Goal: Task Accomplishment & Management: Manage account settings

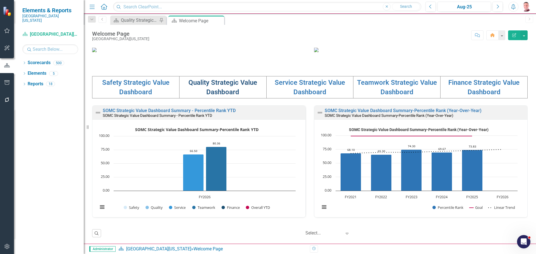
scroll to position [188, 0]
click at [224, 91] on td "Quality Strategic Value Dashboard" at bounding box center [222, 87] width 87 height 22
click at [227, 85] on link "Quality Strategic Value Dashboard" at bounding box center [222, 87] width 69 height 17
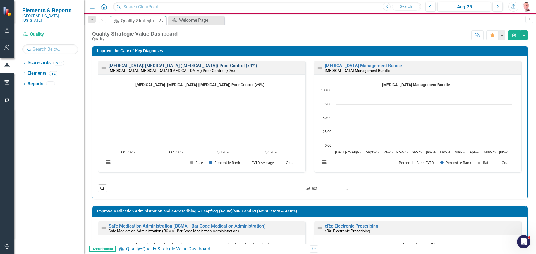
click at [178, 65] on link "[MEDICAL_DATA]: [MEDICAL_DATA] ([MEDICAL_DATA]) Poor Control (>9%)" at bounding box center [183, 65] width 149 height 5
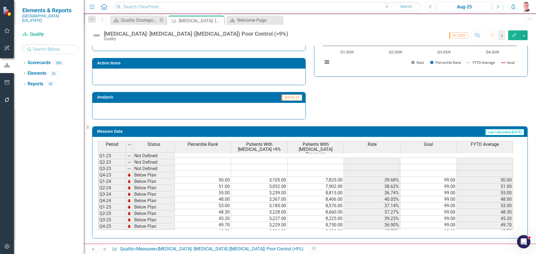
scroll to position [25, 0]
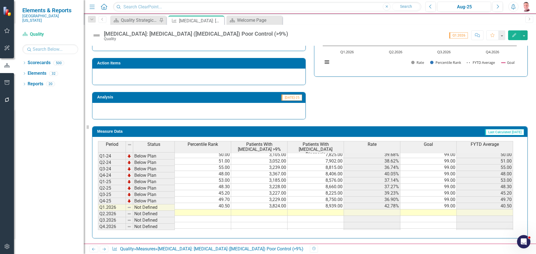
click at [267, 210] on td at bounding box center [259, 213] width 56 height 6
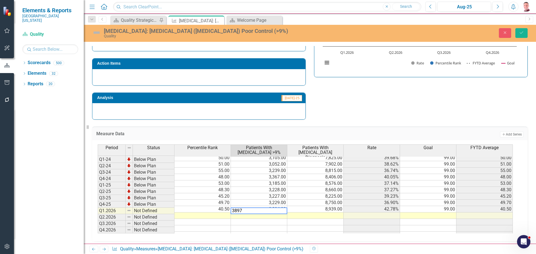
type textarea "3897"
click at [339, 213] on td at bounding box center [315, 216] width 56 height 6
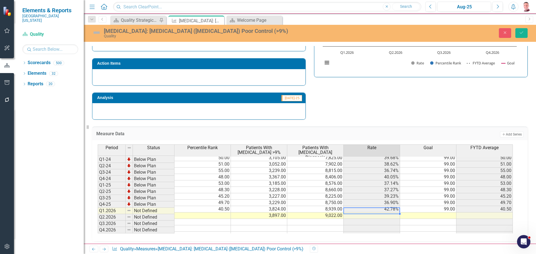
click at [361, 213] on td at bounding box center [372, 216] width 56 height 6
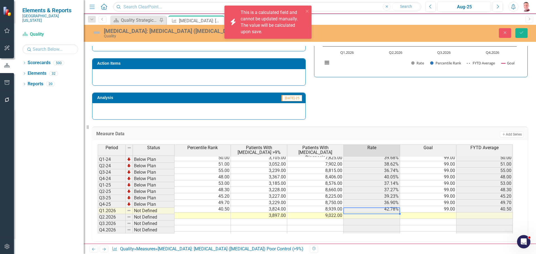
click at [427, 213] on td at bounding box center [428, 216] width 56 height 6
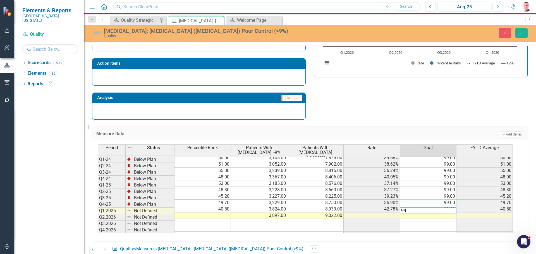
type textarea "99"
click at [424, 219] on td at bounding box center [428, 222] width 56 height 6
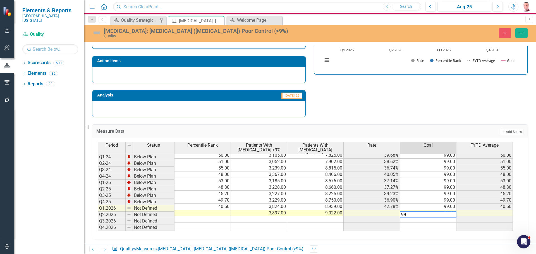
scroll to position [219, 0]
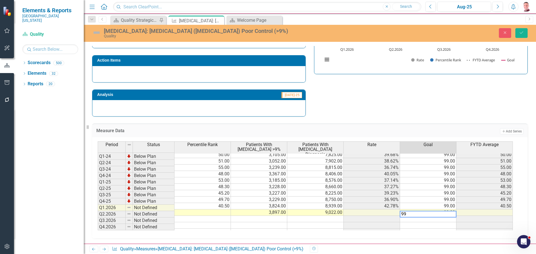
type textarea "99"
click at [433, 223] on td at bounding box center [428, 226] width 56 height 6
type textarea "99"
click at [326, 229] on td at bounding box center [315, 232] width 56 height 6
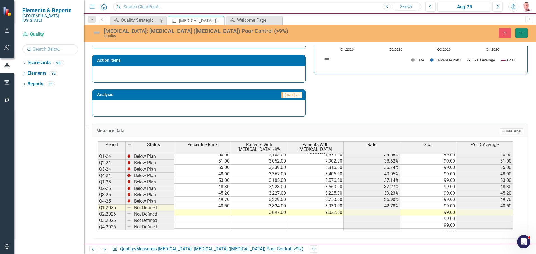
click at [526, 36] on button "Save" at bounding box center [521, 33] width 12 height 10
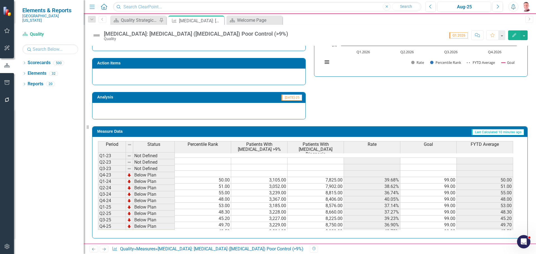
scroll to position [25, 0]
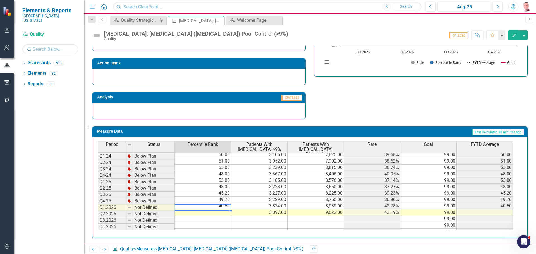
click at [218, 210] on td at bounding box center [203, 213] width 56 height 6
click at [229, 210] on td at bounding box center [203, 213] width 56 height 6
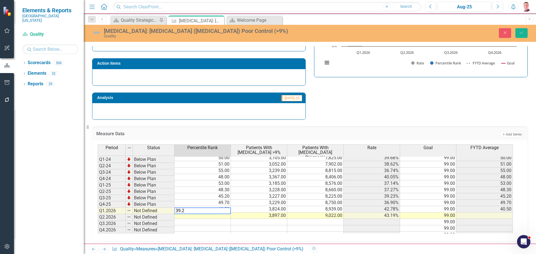
type textarea "39.2"
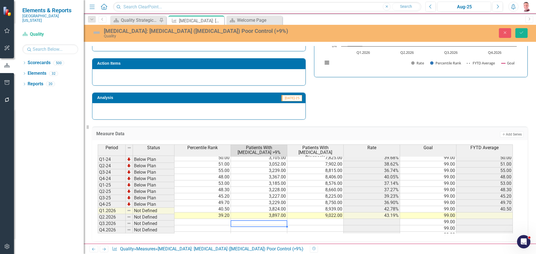
click at [239, 226] on td at bounding box center [259, 229] width 56 height 6
click at [517, 30] on button "Save" at bounding box center [521, 33] width 12 height 10
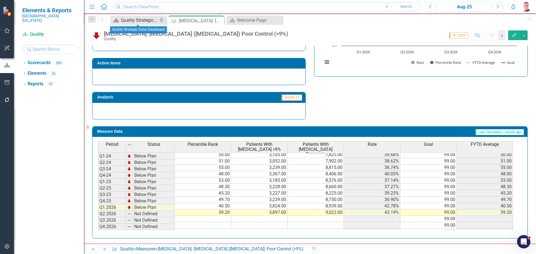
click at [142, 18] on div "Quality Strategic Value Dashboard" at bounding box center [139, 20] width 37 height 7
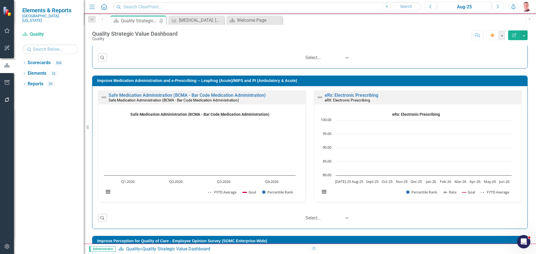
scroll to position [140, 0]
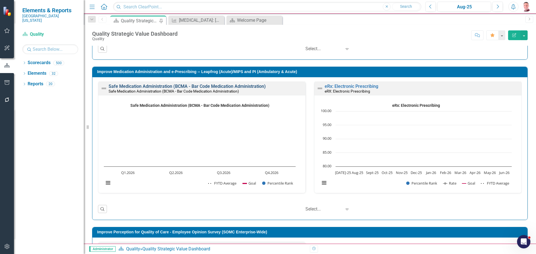
click at [189, 87] on link "Safe Medication Administration (BCMA - Bar Code Medication Administration)" at bounding box center [187, 86] width 157 height 5
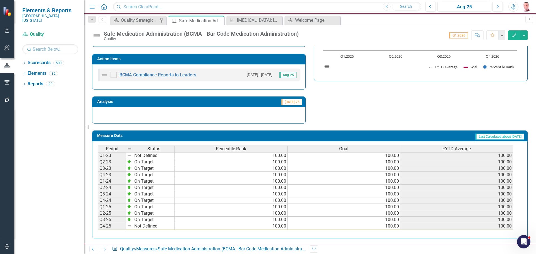
scroll to position [25, 0]
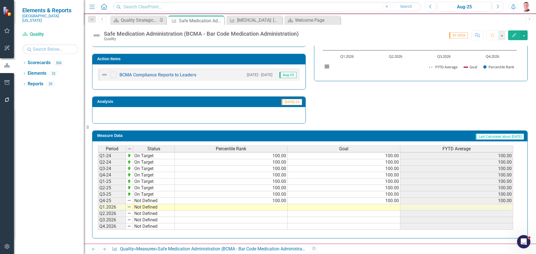
click at [258, 207] on td at bounding box center [231, 207] width 113 height 6
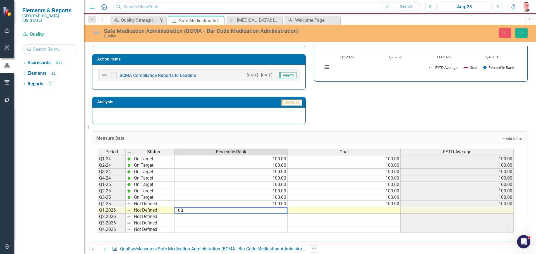
type textarea "100"
click at [300, 213] on td at bounding box center [344, 210] width 113 height 6
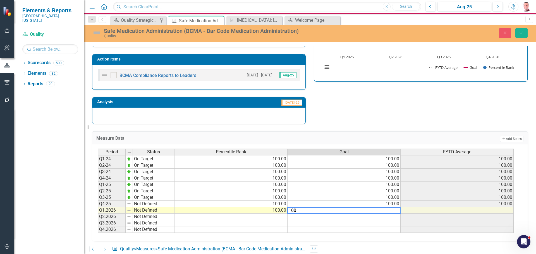
type textarea "100"
click at [301, 217] on td at bounding box center [344, 217] width 113 height 6
type textarea "100"
click at [362, 225] on td at bounding box center [344, 223] width 113 height 6
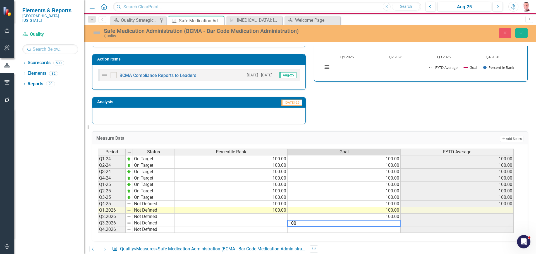
type textarea "100"
click at [360, 231] on td at bounding box center [344, 230] width 113 height 6
type textarea "100"
click at [265, 226] on td at bounding box center [231, 223] width 113 height 6
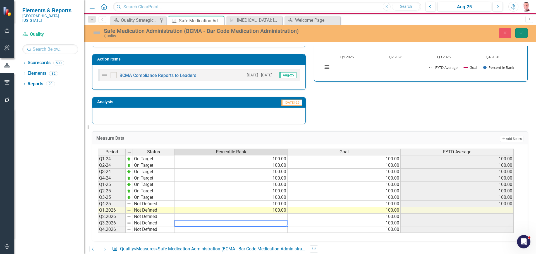
click at [524, 34] on button "Save" at bounding box center [521, 33] width 12 height 10
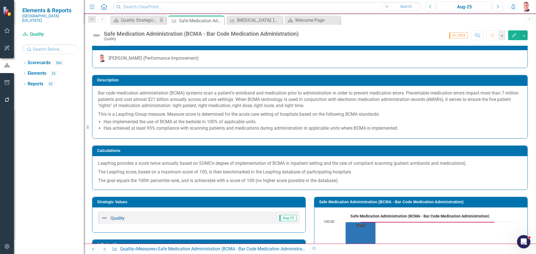
scroll to position [0, 0]
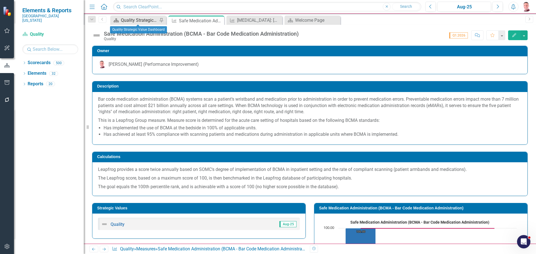
click at [140, 21] on div "Quality Strategic Value Dashboard" at bounding box center [139, 20] width 37 height 7
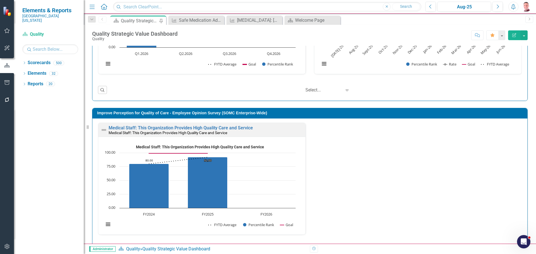
scroll to position [140, 0]
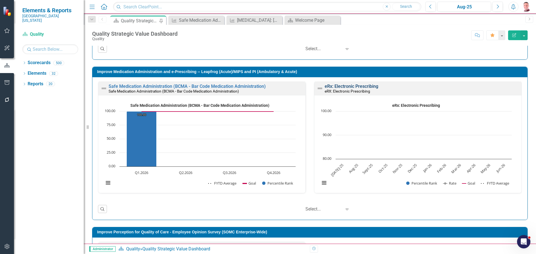
click at [357, 85] on link "eRx: Electronic Prescribing" at bounding box center [352, 86] width 54 height 5
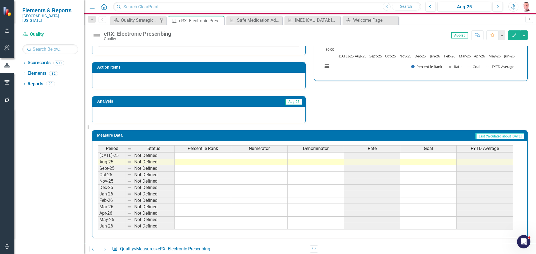
scroll to position [203, 0]
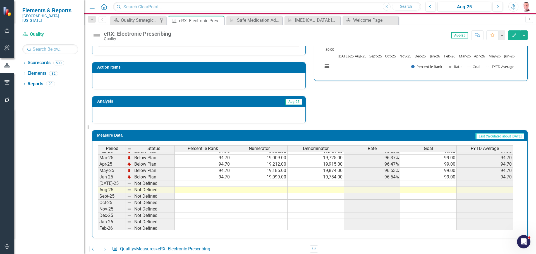
click at [224, 183] on td at bounding box center [203, 184] width 56 height 6
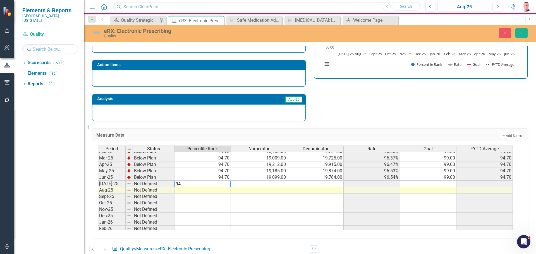
type textarea "94.7"
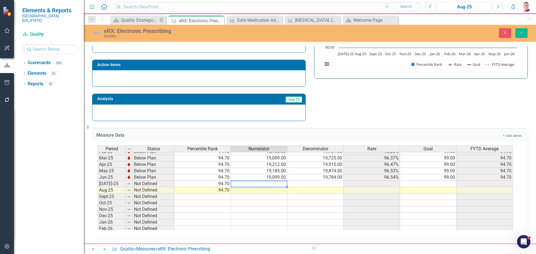
click at [263, 187] on td at bounding box center [259, 184] width 56 height 6
click at [263, 194] on td at bounding box center [259, 190] width 56 height 6
type textarea "19187"
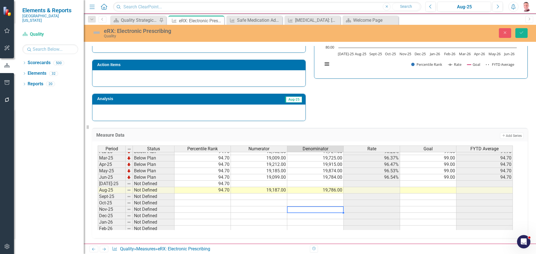
click at [98, 210] on div "Period Status Percentile Rank Numerator Denominator Rate Goal FYTD Average Mar-…" at bounding box center [98, 164] width 0 height 187
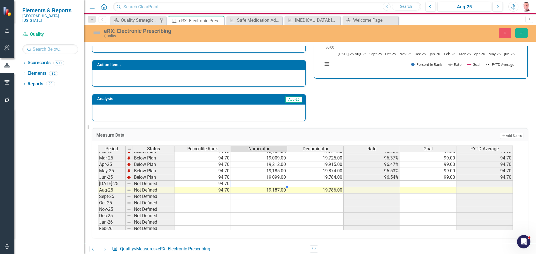
click at [279, 187] on td at bounding box center [259, 184] width 56 height 6
type textarea "19267"
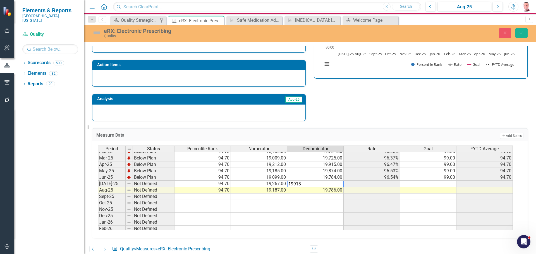
click at [427, 186] on td at bounding box center [428, 184] width 56 height 6
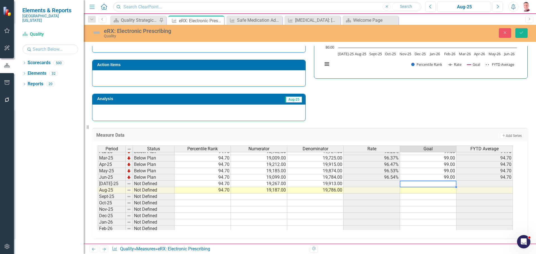
type textarea "99"
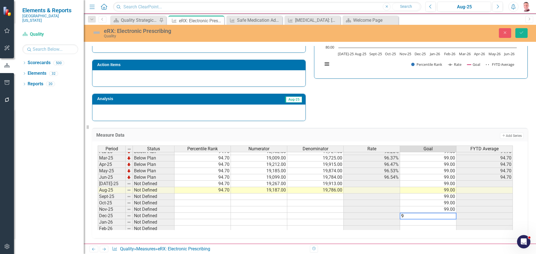
type textarea "99"
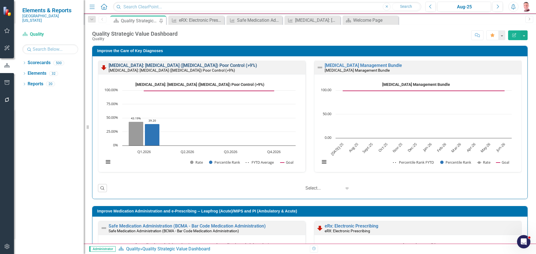
click at [195, 65] on link "[MEDICAL_DATA]: [MEDICAL_DATA] ([MEDICAL_DATA]) Poor Control (>9%)" at bounding box center [183, 65] width 149 height 5
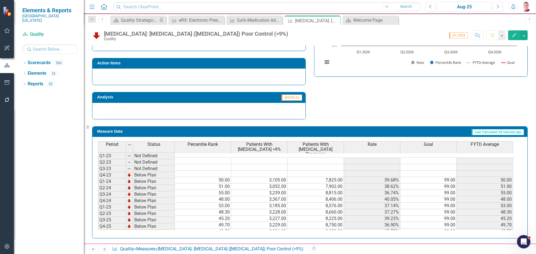
scroll to position [25, 0]
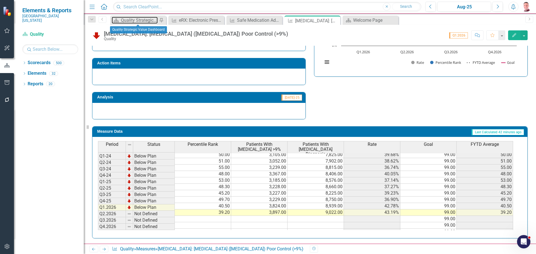
drag, startPoint x: 152, startPoint y: 18, endPoint x: 80, endPoint y: 87, distance: 100.3
click at [152, 18] on div "Quality Strategic Value Dashboard" at bounding box center [139, 20] width 37 height 7
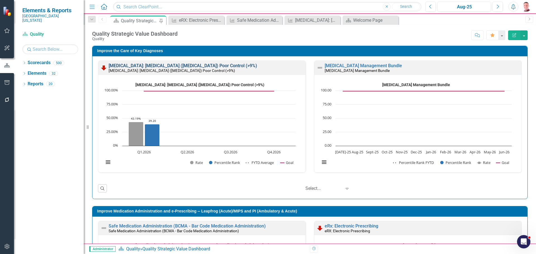
click at [196, 65] on link "[MEDICAL_DATA]: [MEDICAL_DATA] ([MEDICAL_DATA]) Poor Control (>9%)" at bounding box center [183, 65] width 149 height 5
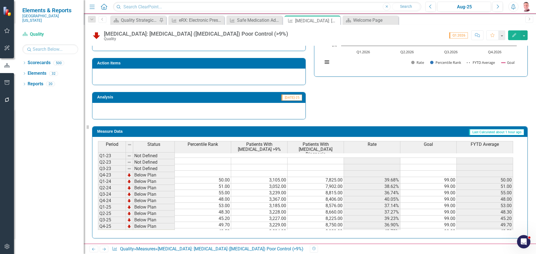
scroll to position [25, 0]
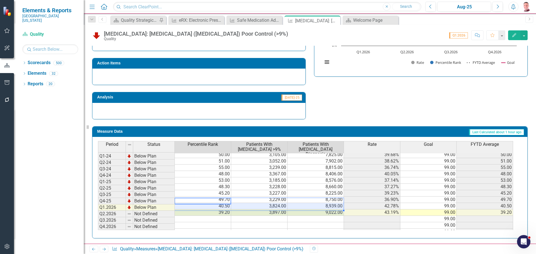
drag, startPoint x: 222, startPoint y: 201, endPoint x: 317, endPoint y: 208, distance: 95.5
click at [317, 208] on tbody "Q1-23 Not Defined Q2-23 Not Defined Q3-23 Not Defined Q4-23 Below Plan 50.00 3,…" at bounding box center [305, 183] width 415 height 103
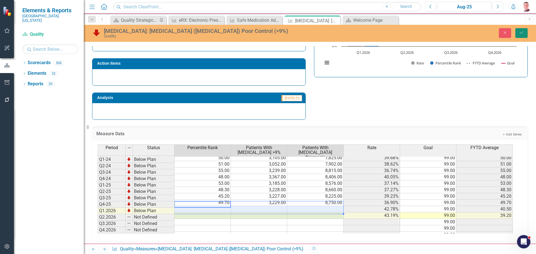
click at [519, 30] on button "Save" at bounding box center [521, 33] width 12 height 10
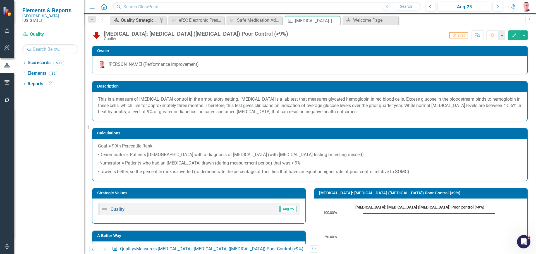
click at [138, 21] on div "Quality Strategic Value Dashboard" at bounding box center [139, 20] width 37 height 7
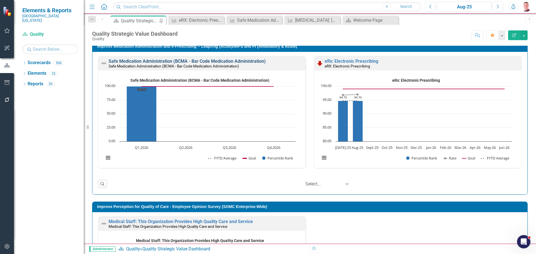
scroll to position [168, 0]
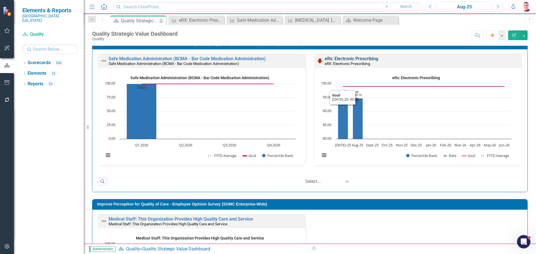
click at [345, 59] on link "eRx: Electronic Prescribing" at bounding box center [352, 58] width 54 height 5
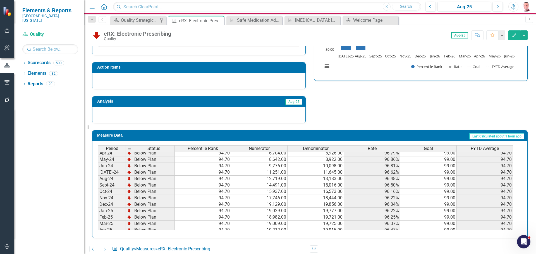
scroll to position [195, 0]
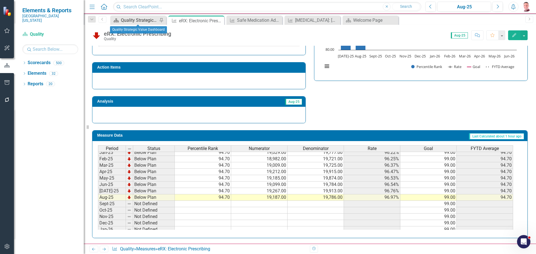
click at [126, 19] on div "Quality Strategic Value Dashboard" at bounding box center [139, 20] width 37 height 7
